Goal: Feedback & Contribution: Leave review/rating

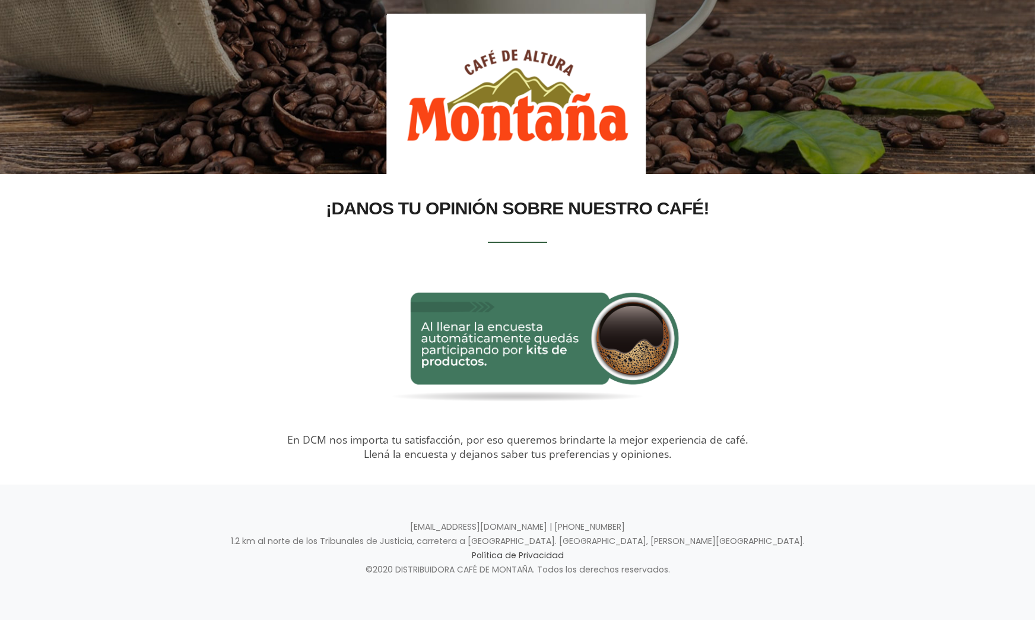
scroll to position [132, 0]
click at [679, 403] on img at bounding box center [517, 347] width 550 height 172
click at [625, 363] on img at bounding box center [517, 347] width 550 height 172
click at [560, 447] on div "En DCM nos importa tu satisfacción, por eso queremos brindarte la mejor experie…" at bounding box center [517, 447] width 659 height 28
drag, startPoint x: 619, startPoint y: 305, endPoint x: 604, endPoint y: 354, distance: 51.5
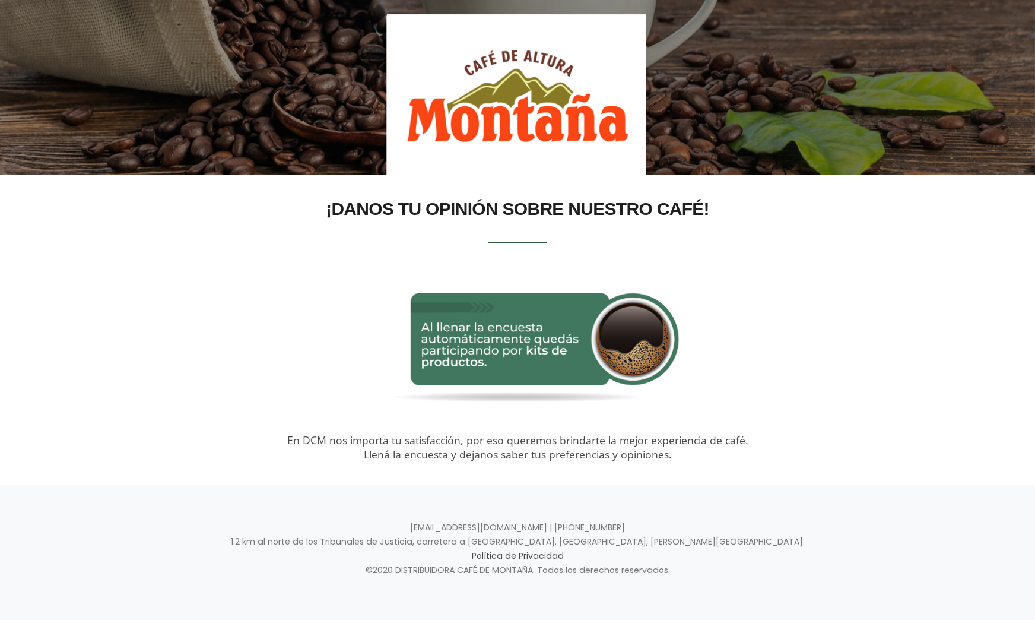
click at [619, 305] on img at bounding box center [517, 347] width 550 height 172
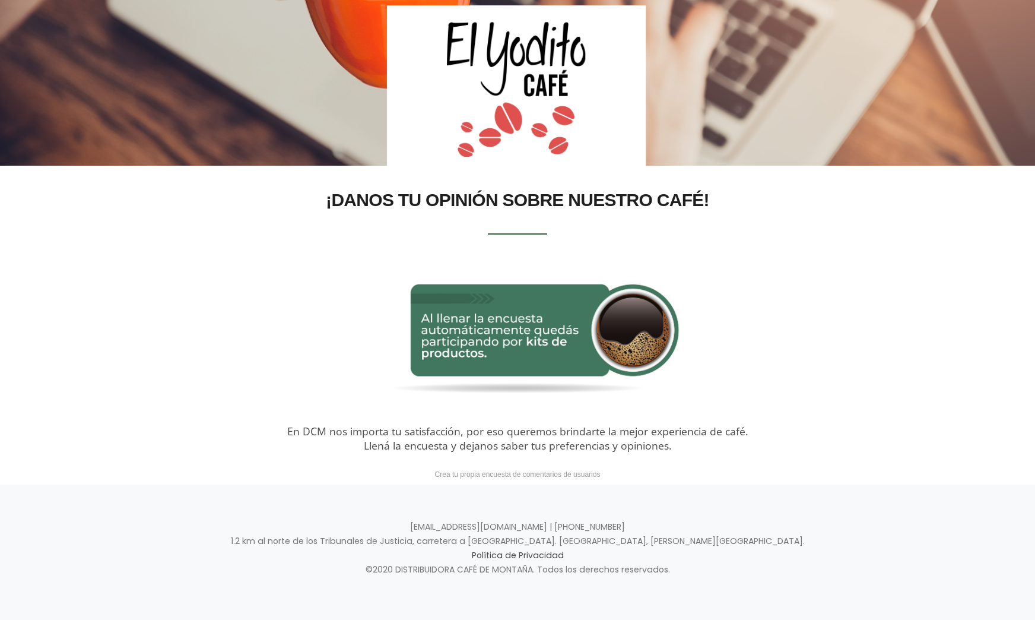
scroll to position [140, 0]
drag, startPoint x: 502, startPoint y: 200, endPoint x: 509, endPoint y: 211, distance: 13.7
click at [502, 200] on h2 "¡DANOS TU OPINIÓN SOBRE NUESTRO CAFÉ!" at bounding box center [517, 200] width 659 height 33
drag, startPoint x: 557, startPoint y: 278, endPoint x: 641, endPoint y: 359, distance: 117.1
click at [557, 278] on img at bounding box center [517, 339] width 550 height 172
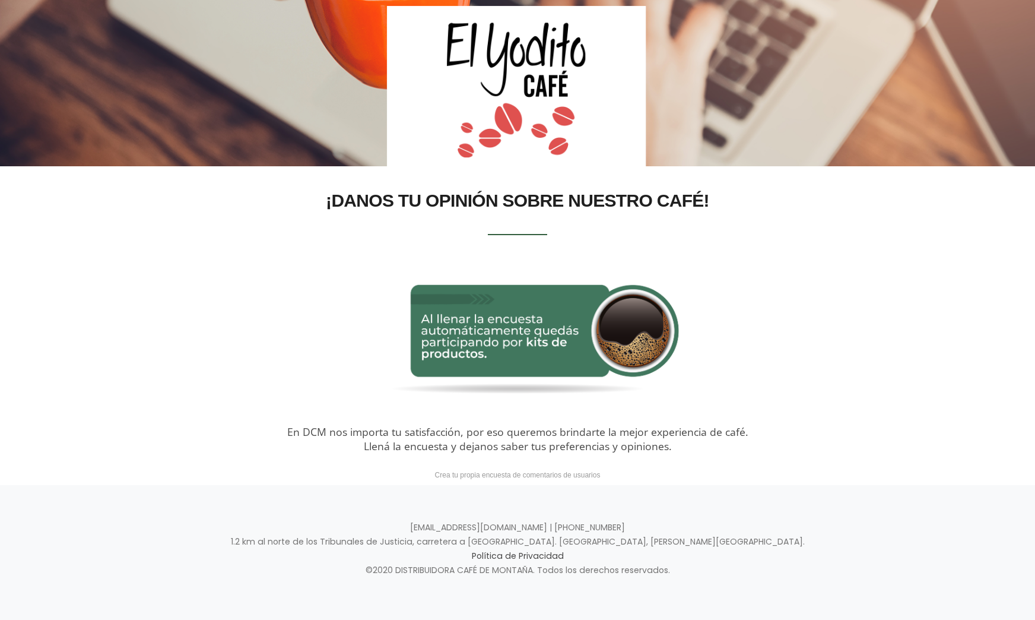
click at [641, 359] on img at bounding box center [517, 339] width 550 height 172
drag, startPoint x: 514, startPoint y: 181, endPoint x: 517, endPoint y: 226, distance: 44.7
click at [512, 183] on section "¡DANOS TU OPINIÓN SOBRE NUESTRO CAFÉ! En DCM nos importa tu satisfacción, por e…" at bounding box center [517, 325] width 1035 height 319
drag, startPoint x: 527, startPoint y: 247, endPoint x: 524, endPoint y: 240, distance: 6.9
click at [526, 247] on div "¡DANOS TU OPINIÓN SOBRE NUESTRO CAFÉ! En DCM nos importa tu satisfacción, por e…" at bounding box center [517, 318] width 659 height 269
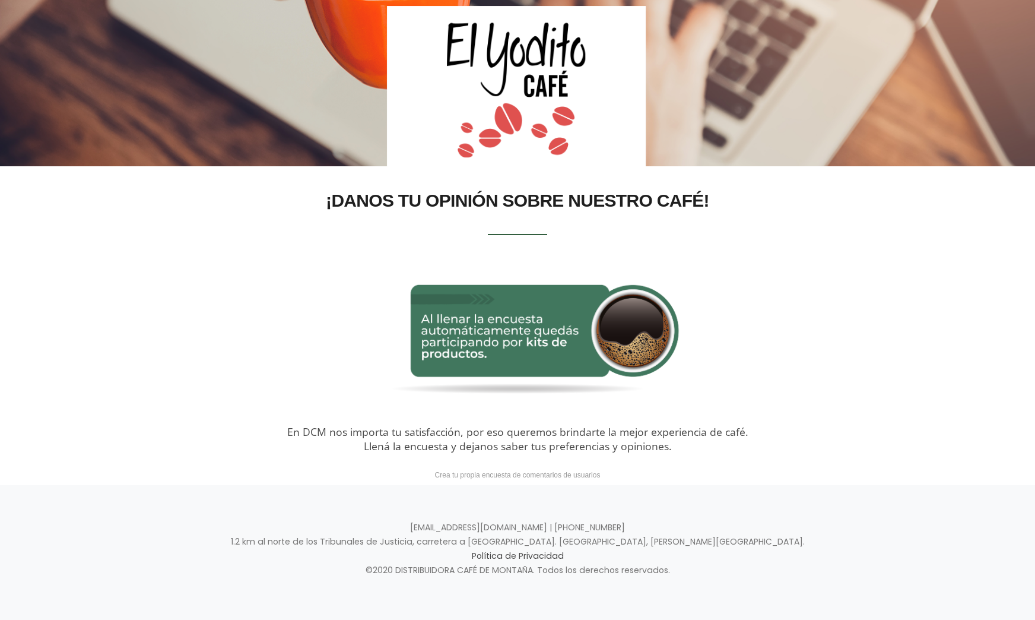
click at [527, 235] on div "¡DANOS TU OPINIÓN SOBRE NUESTRO CAFÉ! En DCM nos importa tu satisfacción, por e…" at bounding box center [517, 318] width 659 height 269
click at [526, 217] on h2 "¡DANOS TU OPINIÓN SOBRE NUESTRO CAFÉ!" at bounding box center [517, 200] width 659 height 33
